Goal: Find specific page/section: Find specific page/section

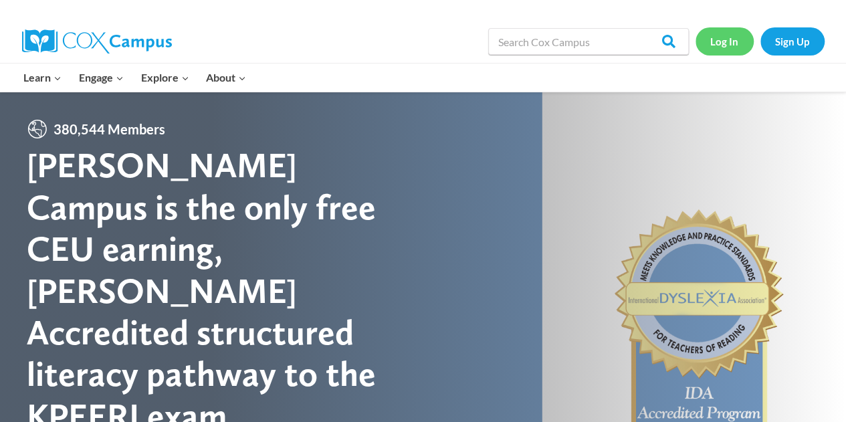
click at [733, 46] on link "Log In" at bounding box center [724, 40] width 58 height 27
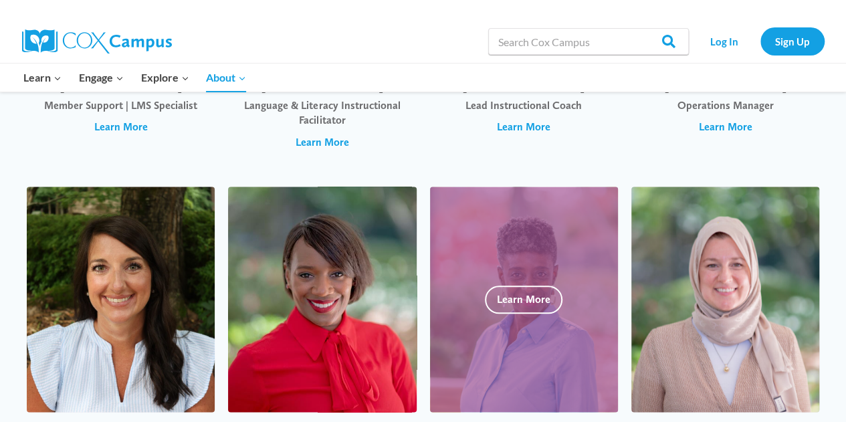
scroll to position [3528, 0]
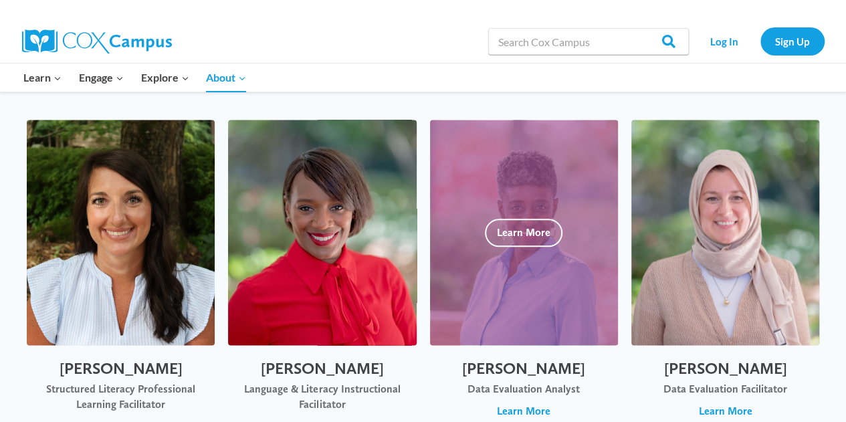
click at [520, 214] on div at bounding box center [524, 233] width 188 height 226
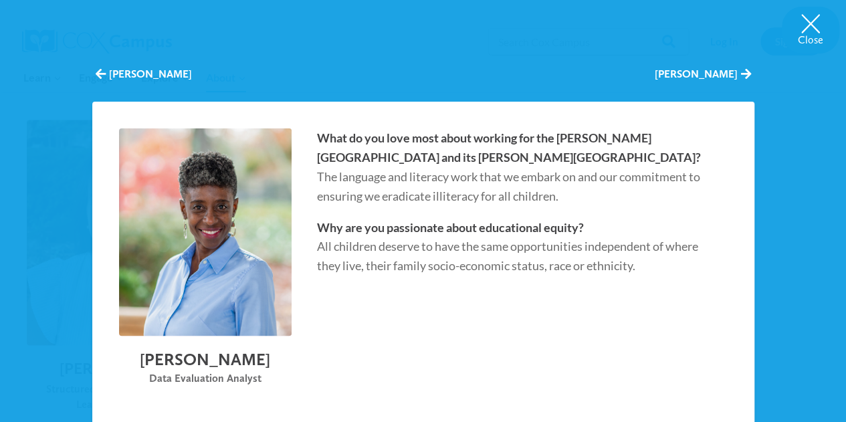
click at [191, 213] on img "Beryl Otumfuor" at bounding box center [204, 232] width 181 height 217
click at [826, 27] on button "Close" at bounding box center [811, 30] width 58 height 47
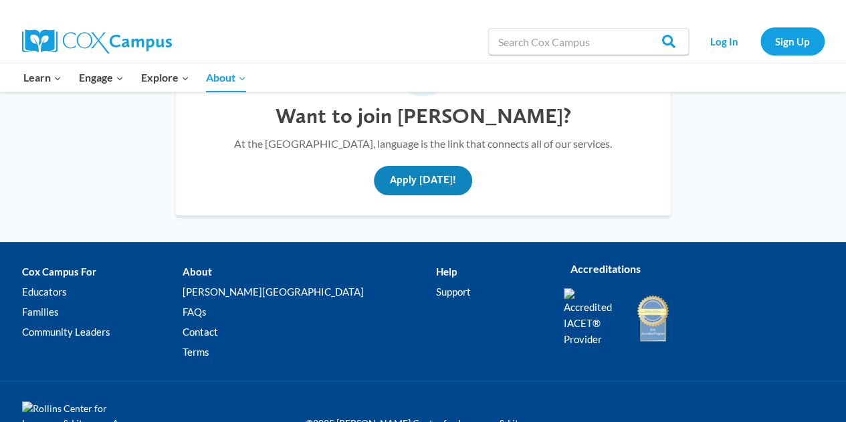
scroll to position [4796, 0]
